Goal: Task Accomplishment & Management: Manage account settings

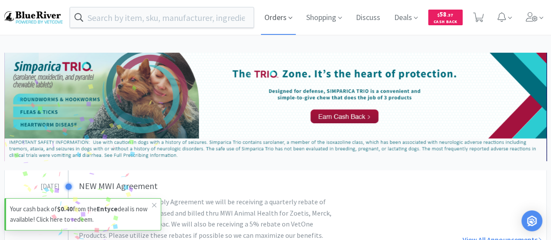
click at [272, 18] on span "Orders" at bounding box center [278, 17] width 35 height 35
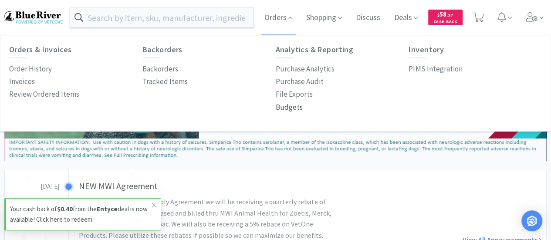
click at [286, 108] on p "Budgets" at bounding box center [289, 107] width 27 height 12
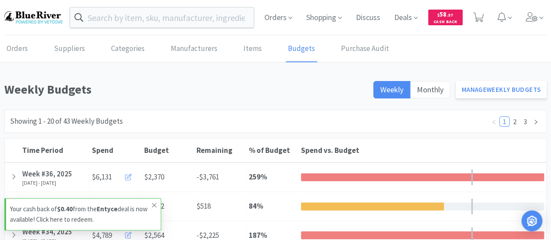
click at [153, 206] on icon at bounding box center [154, 205] width 4 height 4
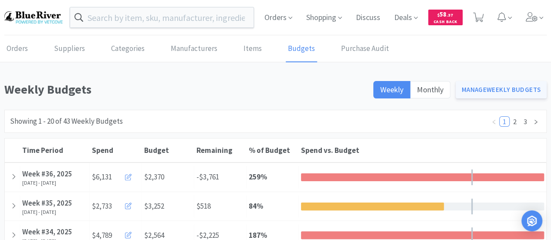
click at [491, 88] on link "Manage Weekly Budgets" at bounding box center [500, 89] width 91 height 17
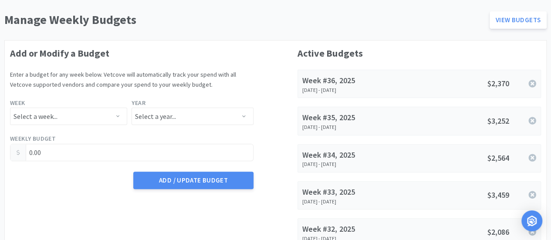
scroll to position [71, 0]
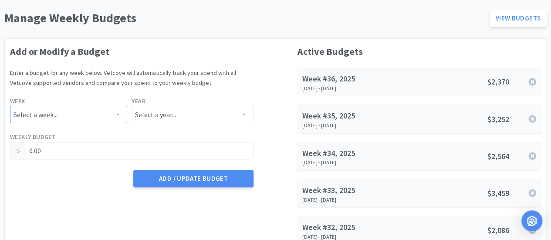
click at [76, 111] on select "Select a week... Week 1 ([DATE] - [DATE]) Week 2 ([DATE] - [DATE]) Week 3 ([DAT…" at bounding box center [68, 114] width 117 height 17
select select "36"
click at [10, 106] on select "Select a week... Week 1 ([DATE] - [DATE]) Week 2 ([DATE] - [DATE]) Week 3 ([DAT…" at bounding box center [68, 114] width 117 height 17
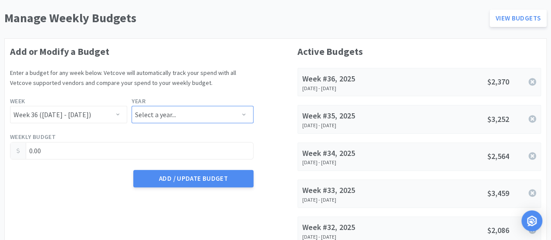
click at [157, 111] on select "Select a year... 2023 2024 2025 2026 2027 2028 2029 2030 2031 2032 2033 2034" at bounding box center [191, 114] width 121 height 17
select select "2025"
click at [131, 106] on select "Select a year... 2023 2024 2025 2026 2027 2028 2029 2030 2031 2032 2033 2034" at bounding box center [191, 114] width 121 height 17
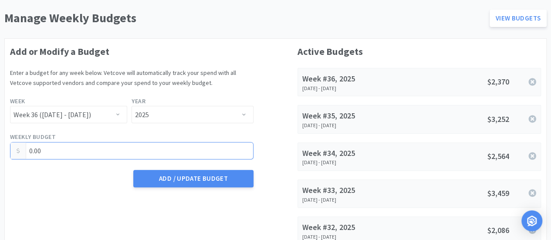
drag, startPoint x: 61, startPoint y: 155, endPoint x: 0, endPoint y: 151, distance: 61.5
type input "2,340.00"
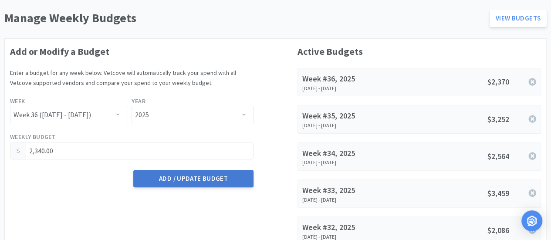
click at [176, 175] on button "Add / Update Budget" at bounding box center [193, 178] width 120 height 17
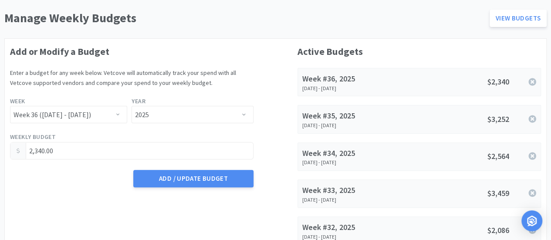
scroll to position [0, 0]
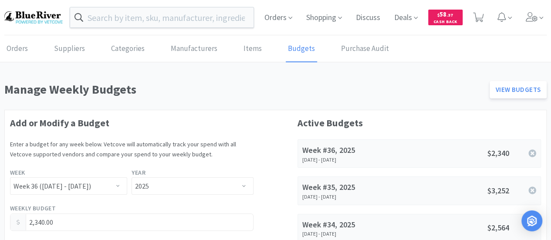
click at [17, 13] on img at bounding box center [33, 17] width 58 height 12
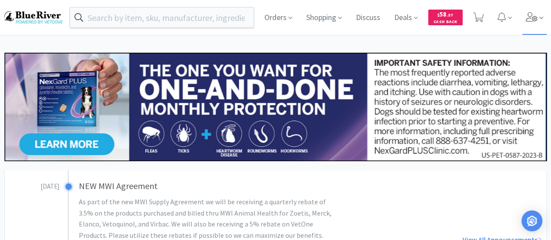
click at [533, 18] on icon at bounding box center [531, 17] width 12 height 10
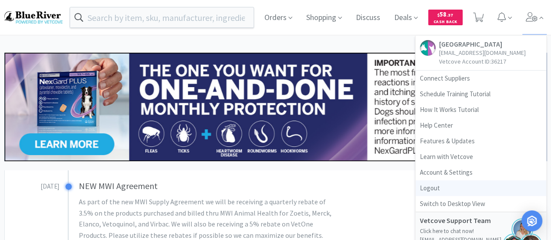
click at [433, 189] on link "Logout" at bounding box center [480, 188] width 131 height 16
